Goal: Find specific page/section: Find specific page/section

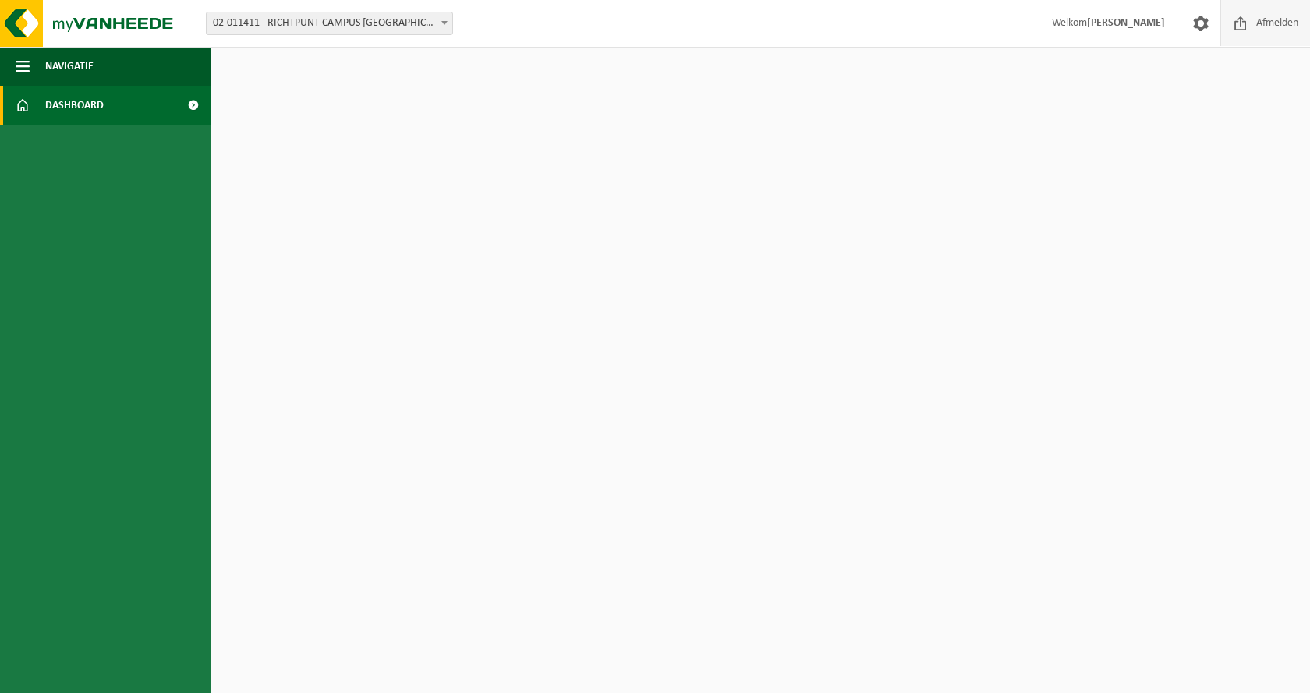
click at [1272, 19] on span "Afmelden" at bounding box center [1277, 23] width 50 height 46
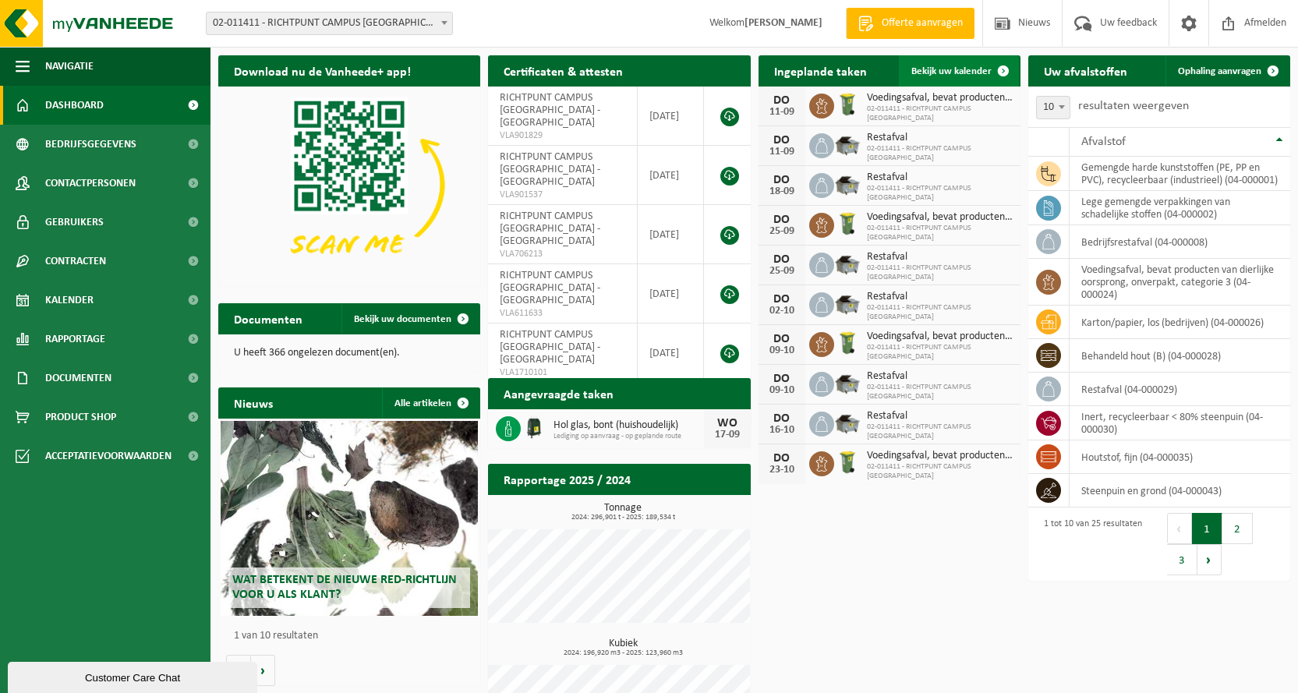
click at [984, 70] on span "Bekijk uw kalender" at bounding box center [951, 71] width 80 height 10
